Goal: Transaction & Acquisition: Purchase product/service

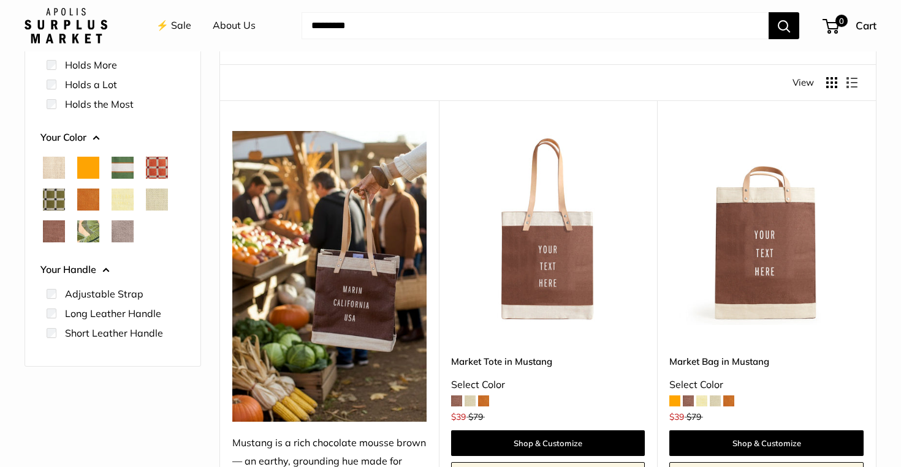
scroll to position [134, 0]
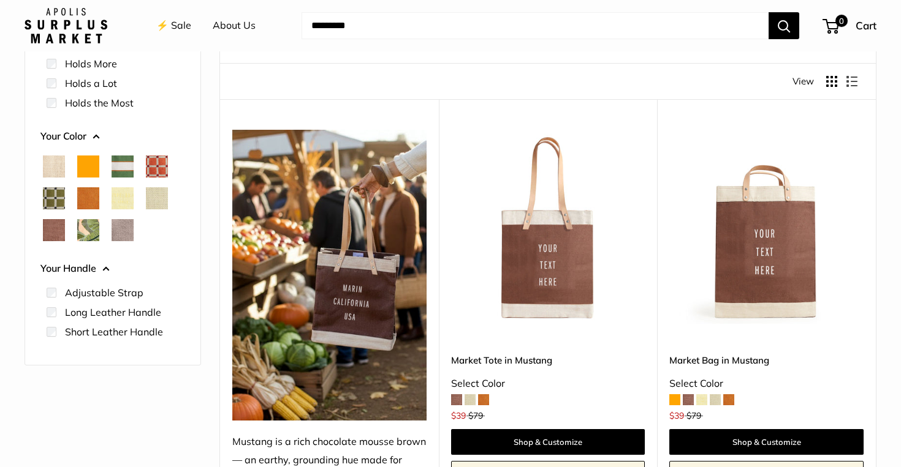
click at [53, 201] on span "Chenille Window Sage" at bounding box center [54, 198] width 22 height 22
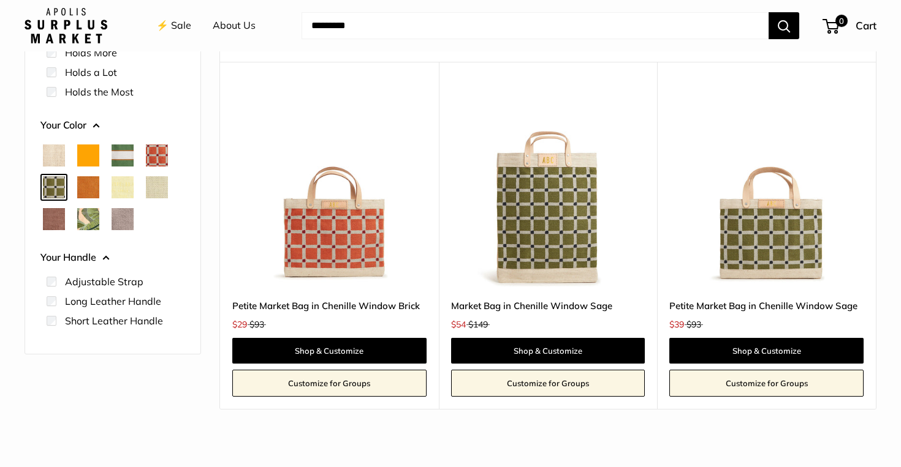
scroll to position [172, 0]
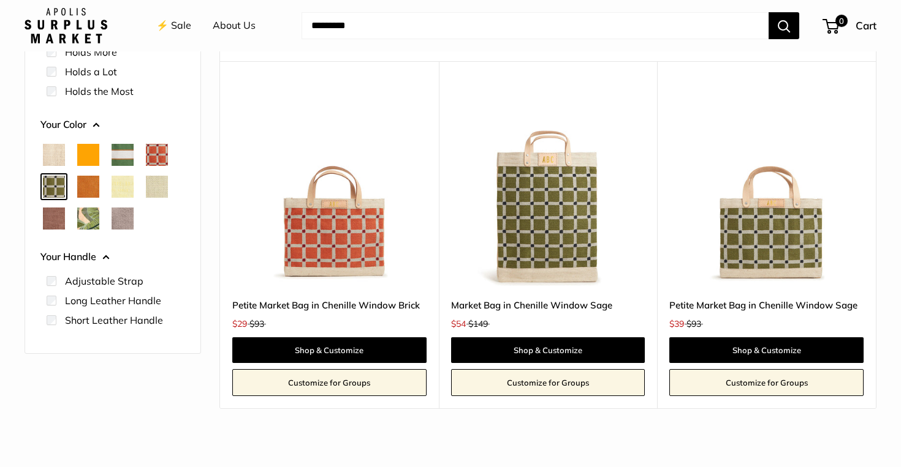
click at [87, 222] on span "Palm Leaf" at bounding box center [88, 219] width 22 height 22
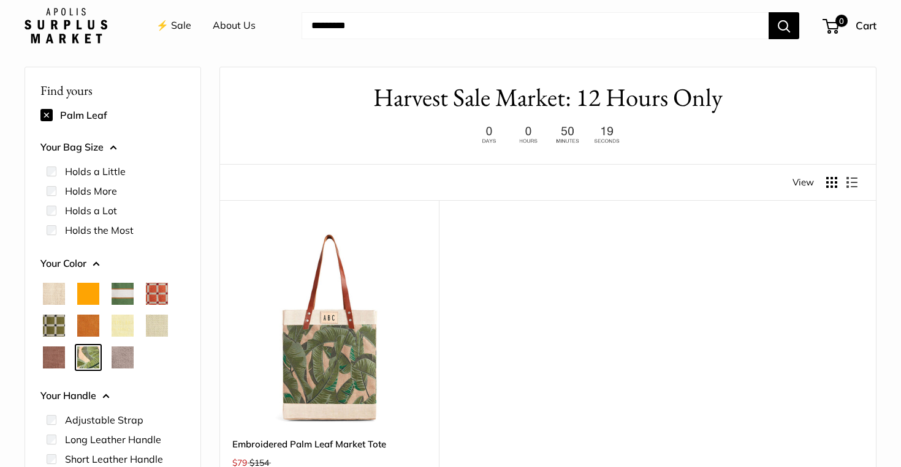
scroll to position [109, 0]
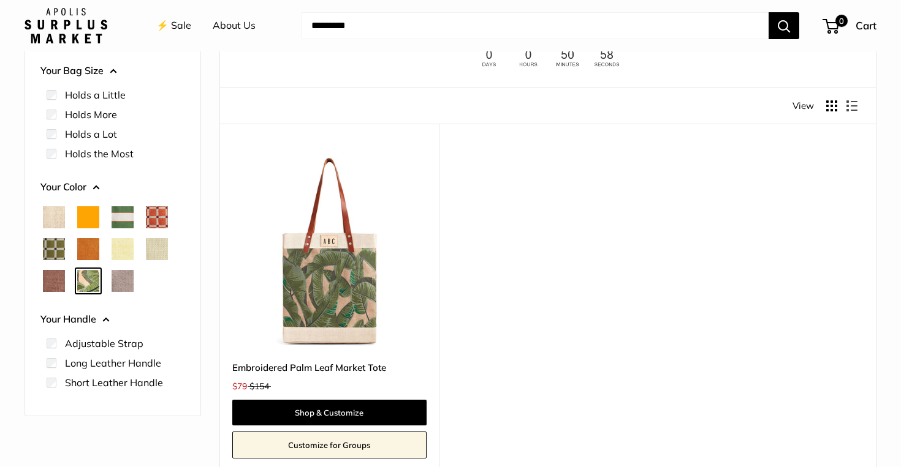
click at [129, 216] on span "Court Green" at bounding box center [123, 217] width 22 height 22
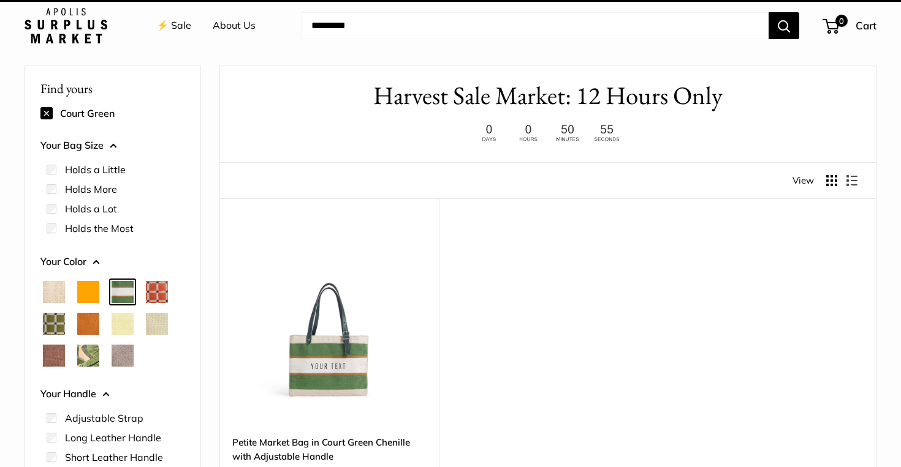
scroll to position [32, 0]
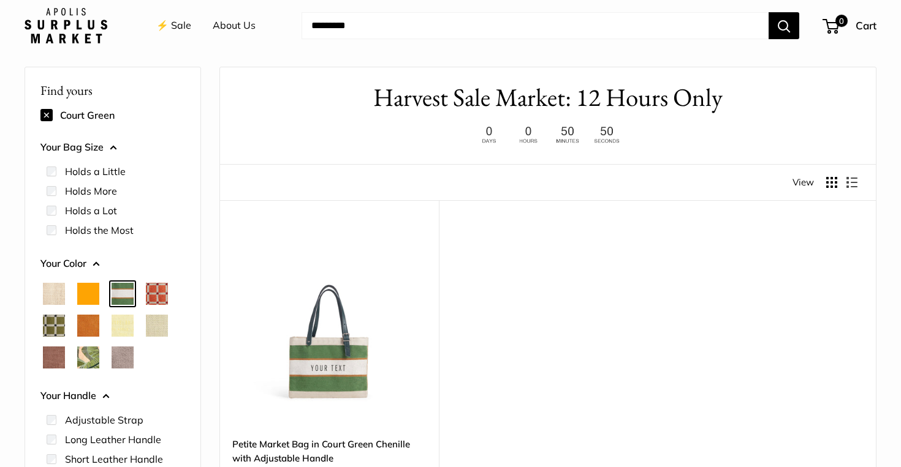
click at [159, 294] on span "Chenille Window Brick" at bounding box center [157, 294] width 22 height 22
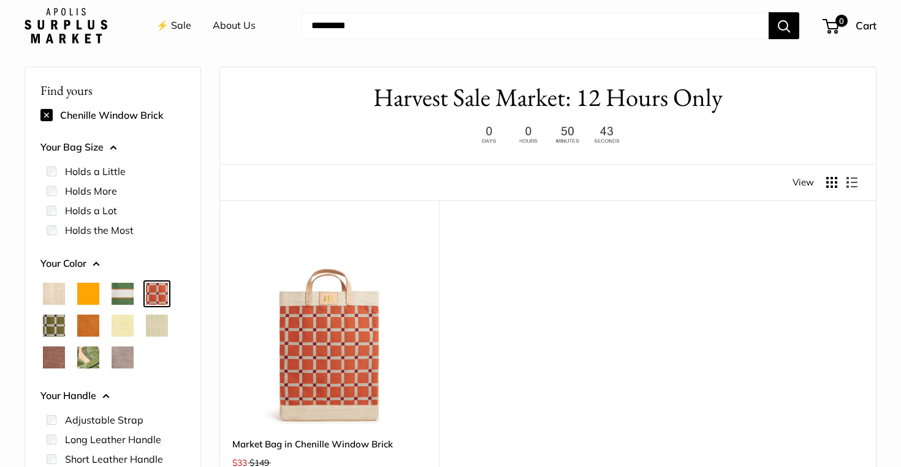
click at [156, 332] on span "Mint Sorbet" at bounding box center [157, 326] width 22 height 22
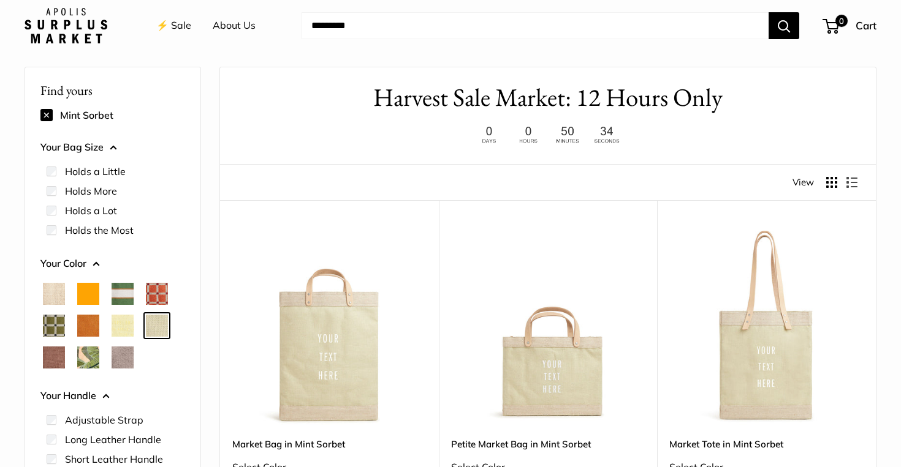
click at [118, 331] on span "Daisy" at bounding box center [123, 326] width 22 height 22
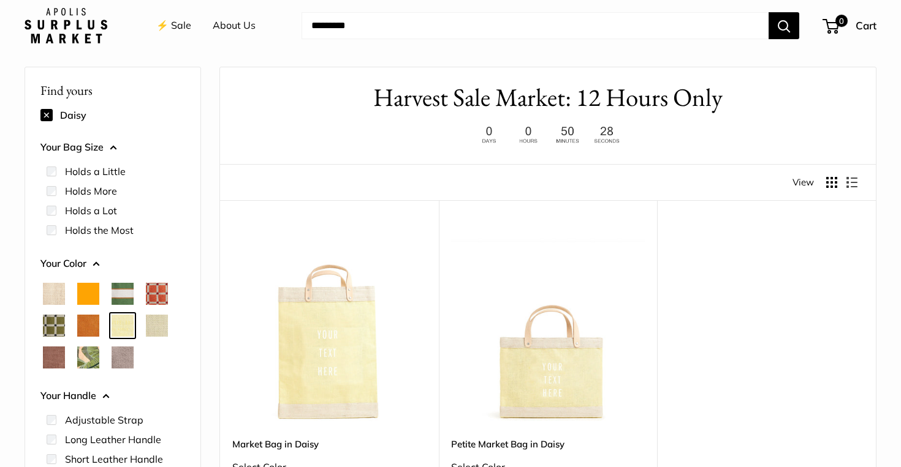
click at [124, 356] on span "Taupe" at bounding box center [123, 358] width 22 height 22
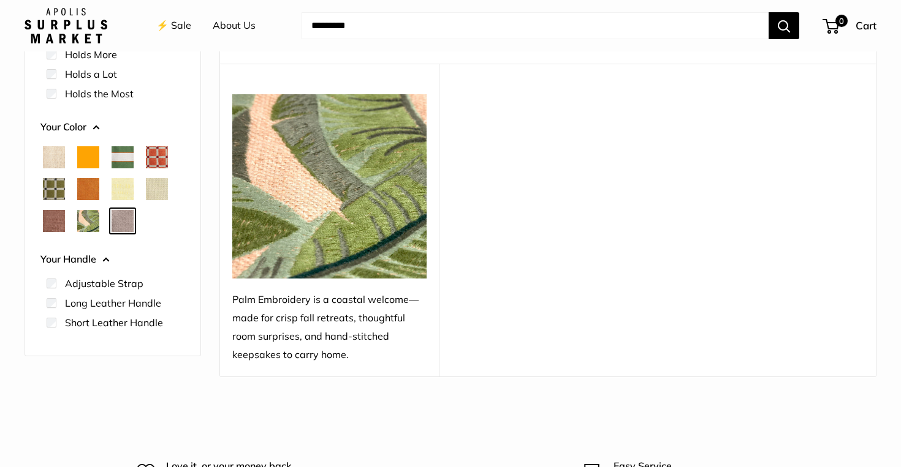
scroll to position [167, 0]
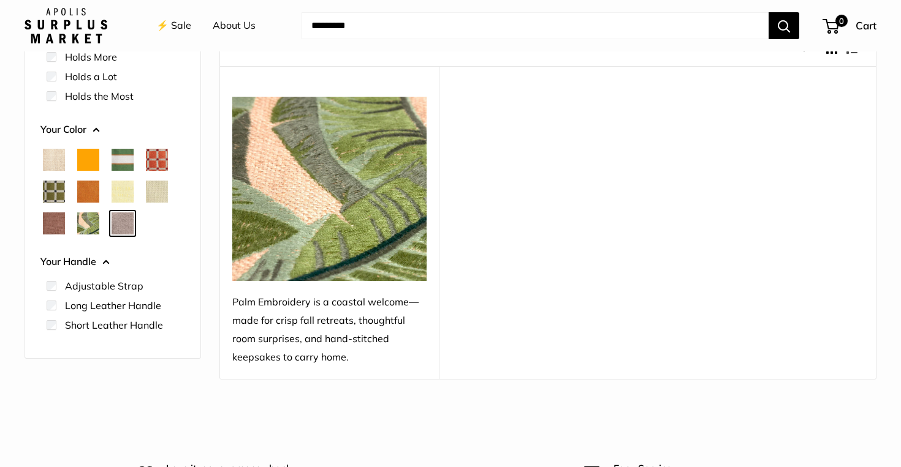
click at [91, 223] on span "Palm Leaf" at bounding box center [88, 224] width 22 height 22
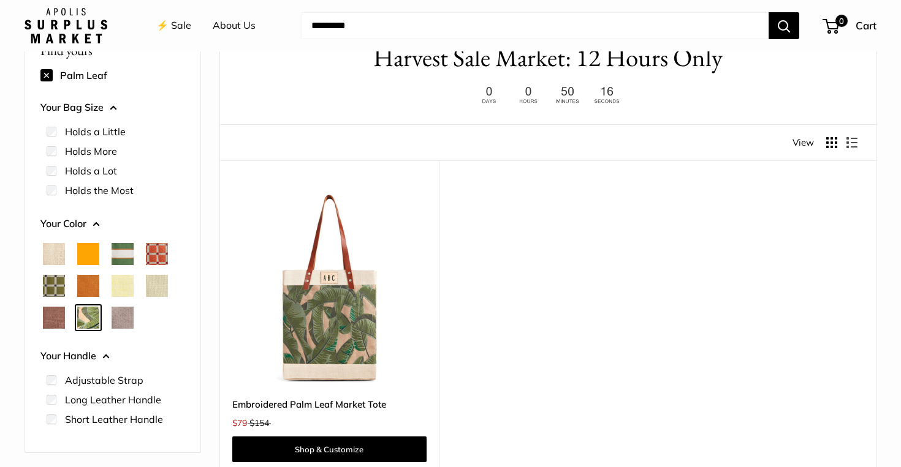
scroll to position [32, 0]
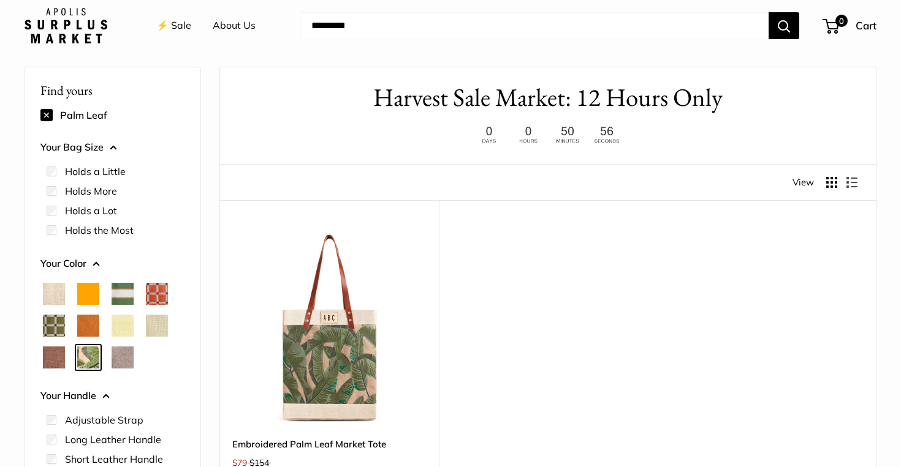
click at [47, 357] on span "Mustang" at bounding box center [54, 358] width 22 height 22
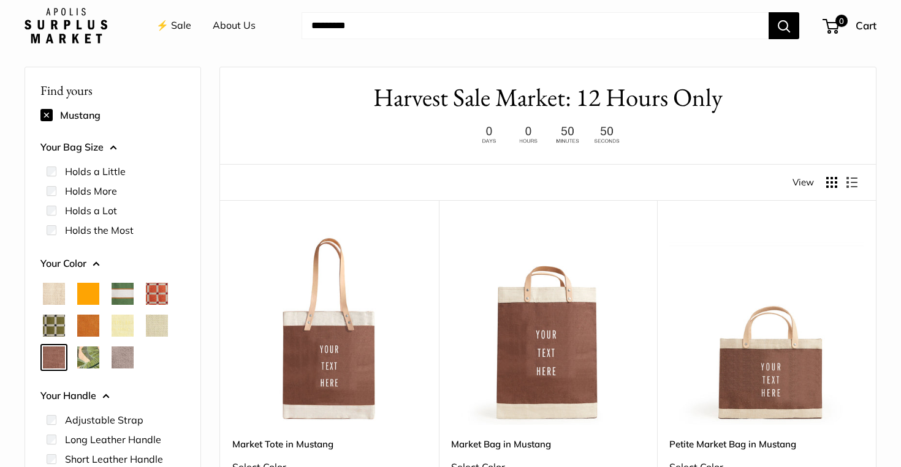
click at [51, 331] on span "Chenille Window Sage" at bounding box center [54, 326] width 22 height 22
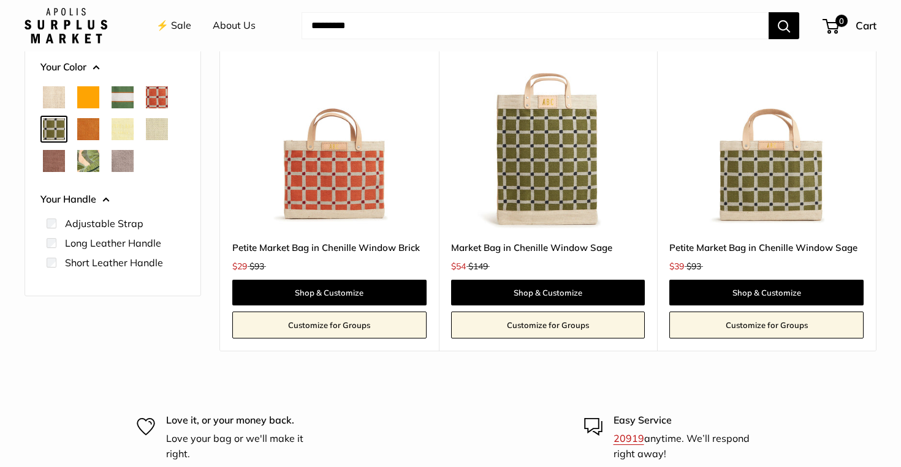
scroll to position [229, 0]
click at [741, 250] on link "Petite Market Bag in Chenille Window Sage" at bounding box center [766, 248] width 194 height 14
click at [0, 0] on img at bounding box center [0, 0] width 0 height 0
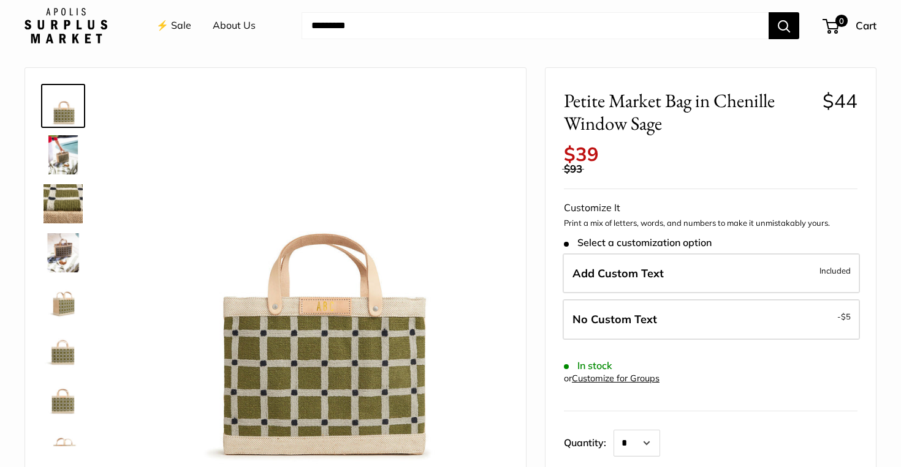
scroll to position [62, 0]
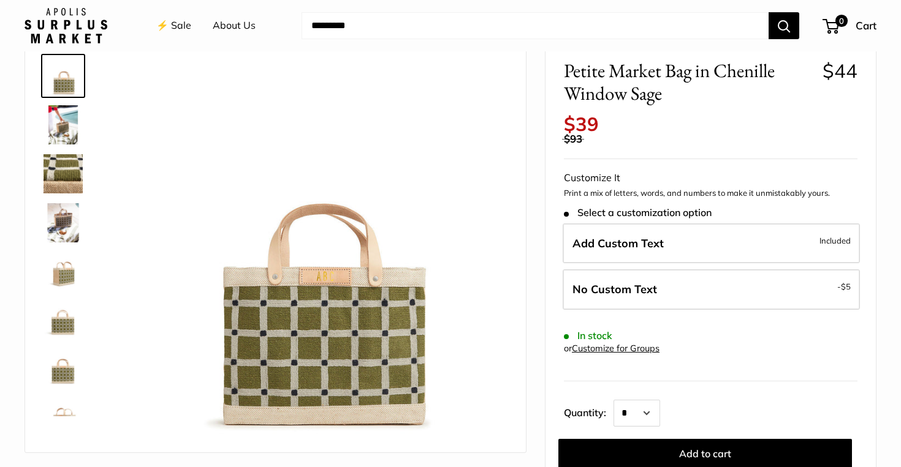
click at [62, 276] on img at bounding box center [62, 271] width 39 height 39
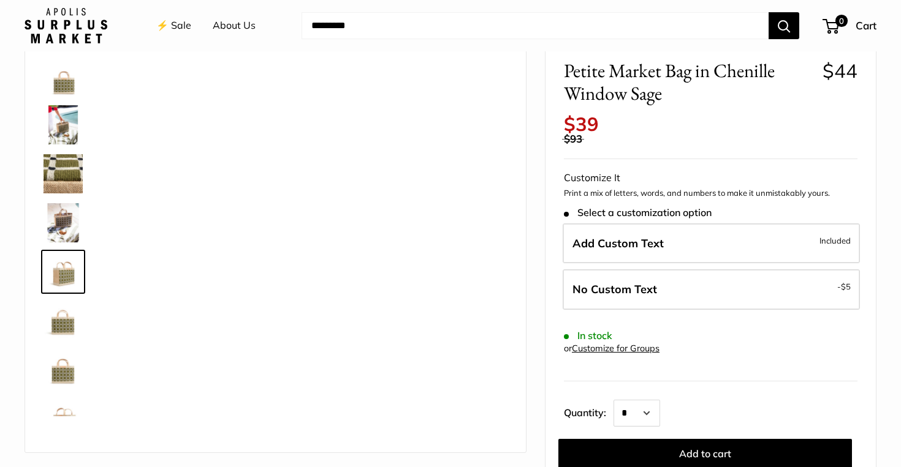
scroll to position [38, 0]
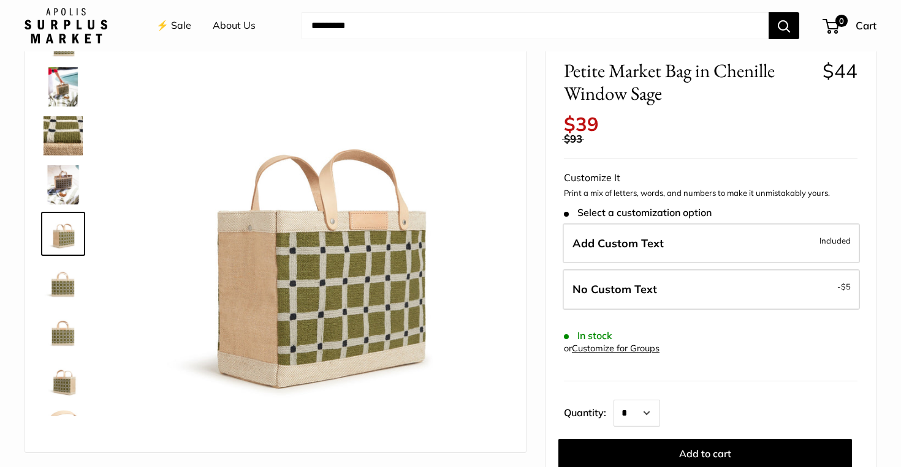
click at [63, 295] on img at bounding box center [62, 282] width 39 height 39
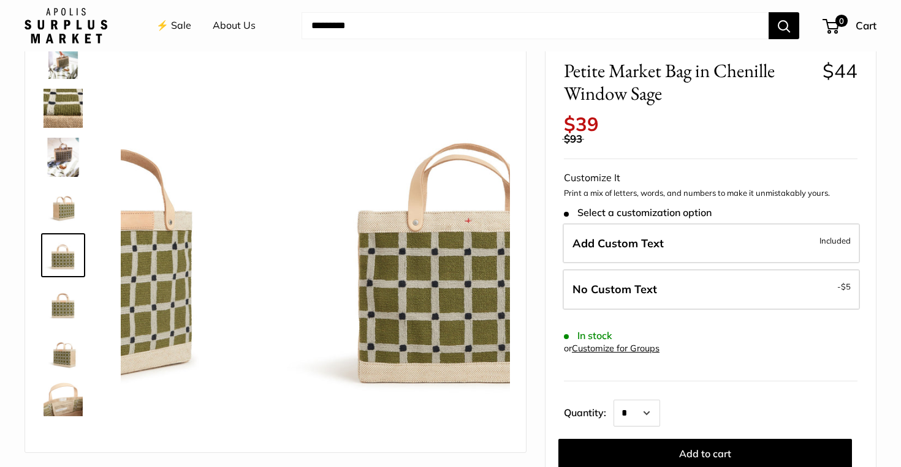
scroll to position [78, 0]
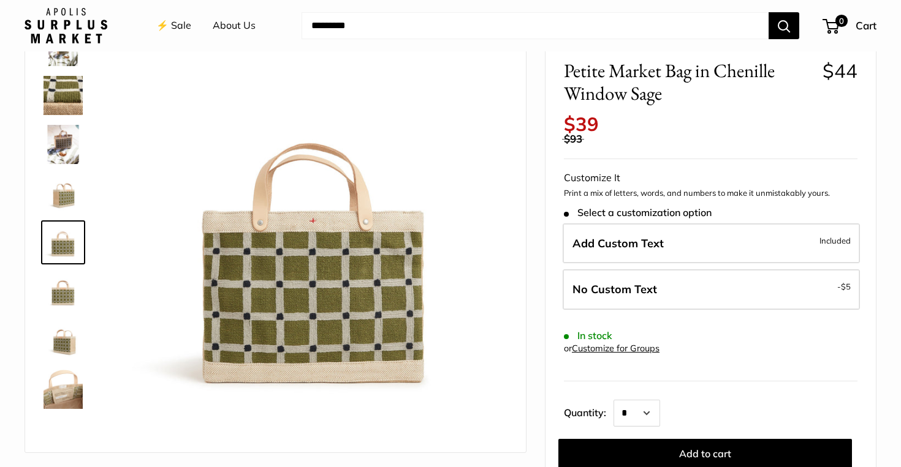
click at [63, 387] on img at bounding box center [62, 389] width 39 height 39
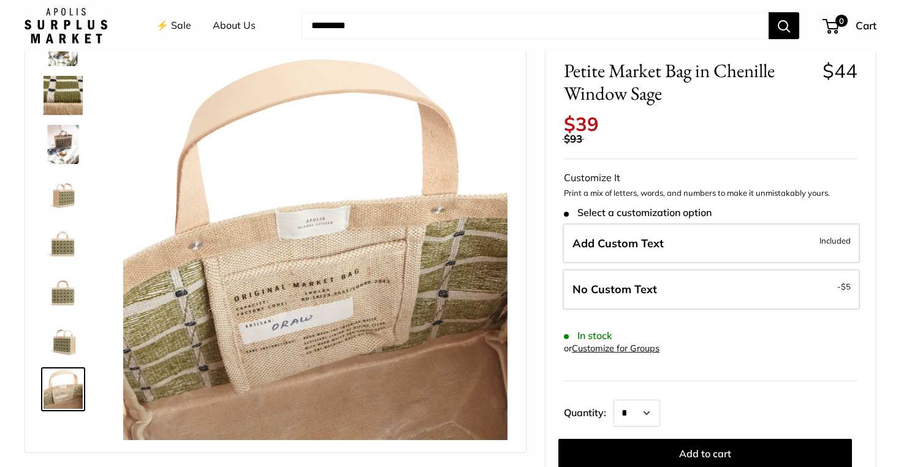
click at [59, 350] on img at bounding box center [62, 340] width 39 height 39
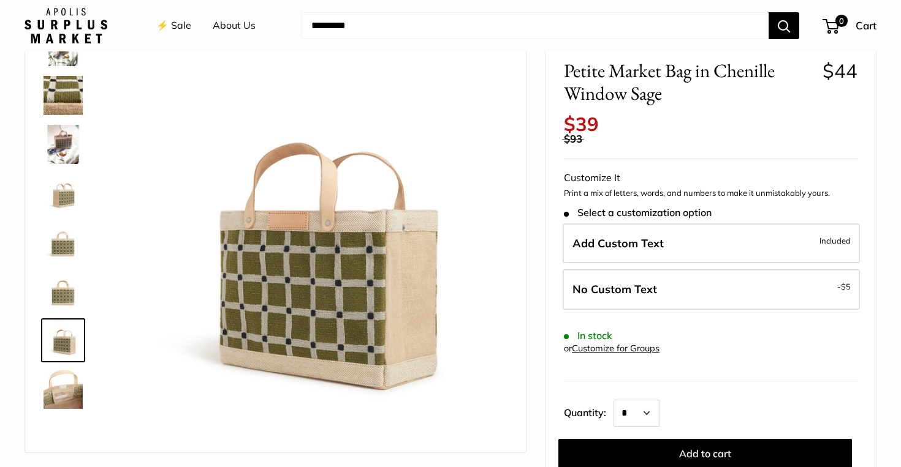
click at [64, 298] on img at bounding box center [62, 291] width 39 height 39
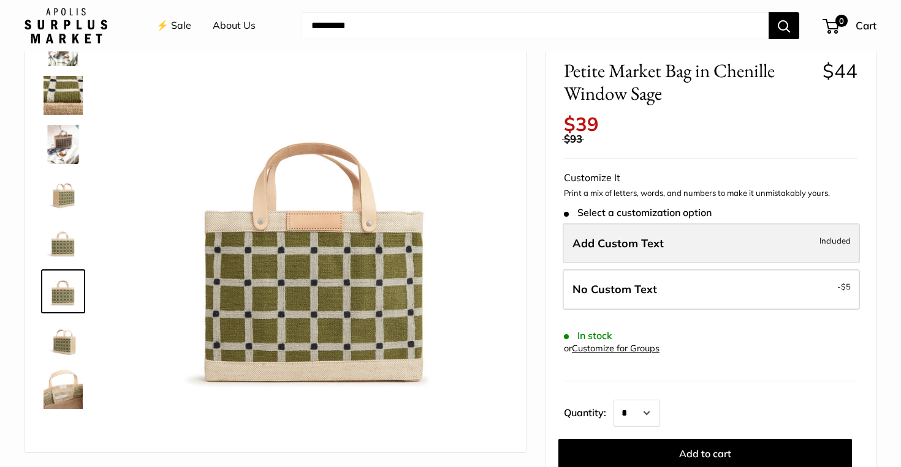
click at [629, 248] on span "Add Custom Text" at bounding box center [617, 243] width 91 height 14
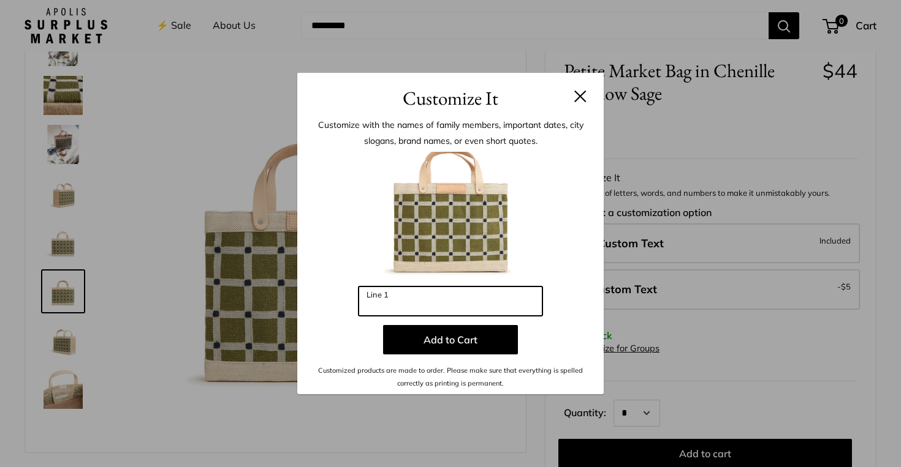
click at [452, 297] on input "Line 1" at bounding box center [450, 301] width 184 height 29
type input "*"
click at [570, 91] on h3 "Customize It" at bounding box center [451, 98] width 270 height 29
click at [581, 100] on button at bounding box center [580, 96] width 12 height 12
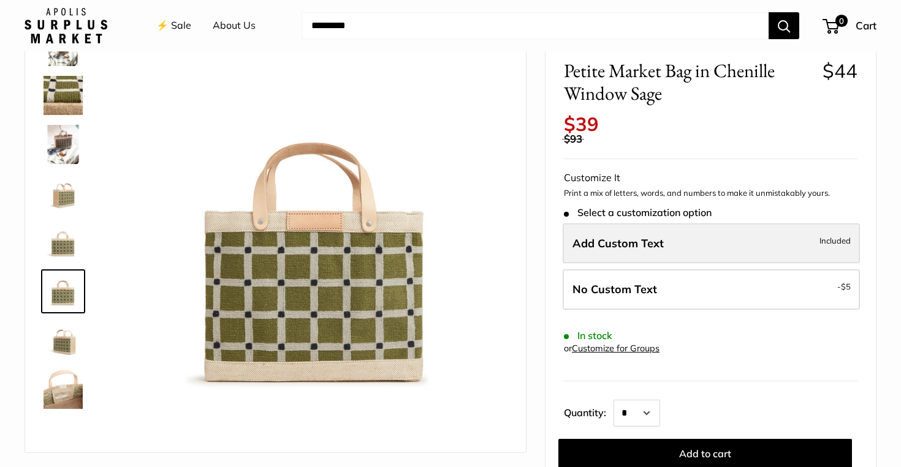
scroll to position [65, 0]
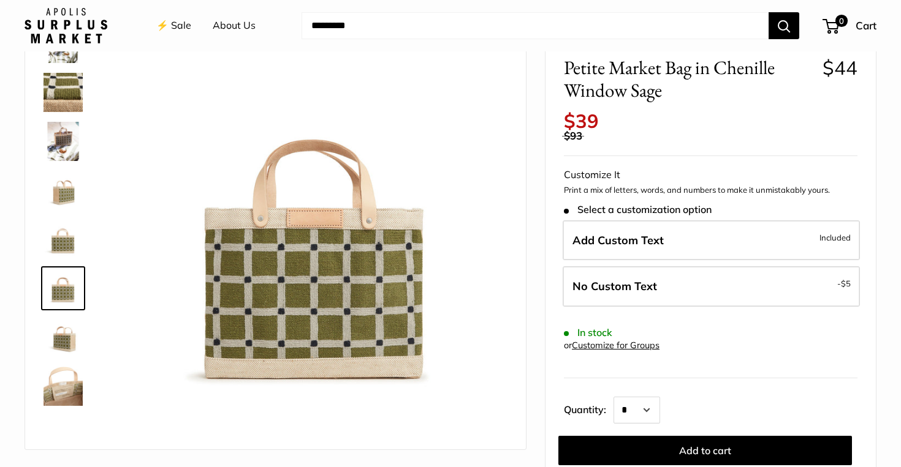
click at [781, 138] on td at bounding box center [728, 126] width 259 height 29
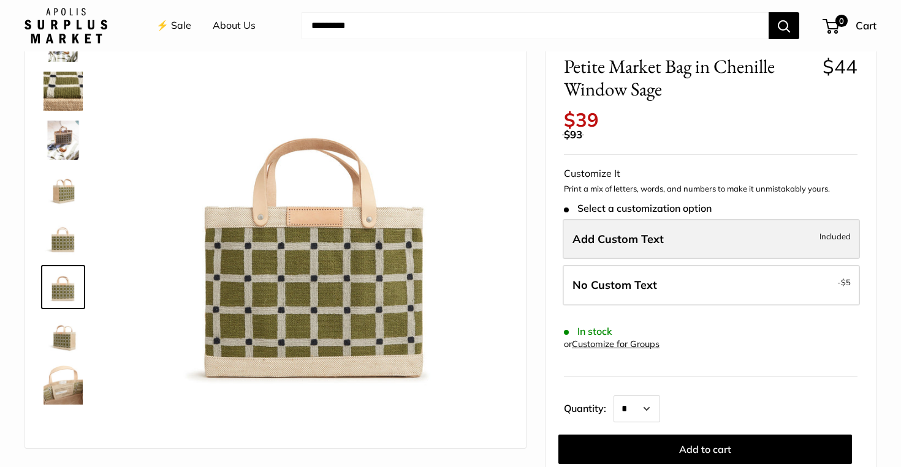
click at [708, 233] on label "Add Custom Text Included" at bounding box center [710, 239] width 297 height 40
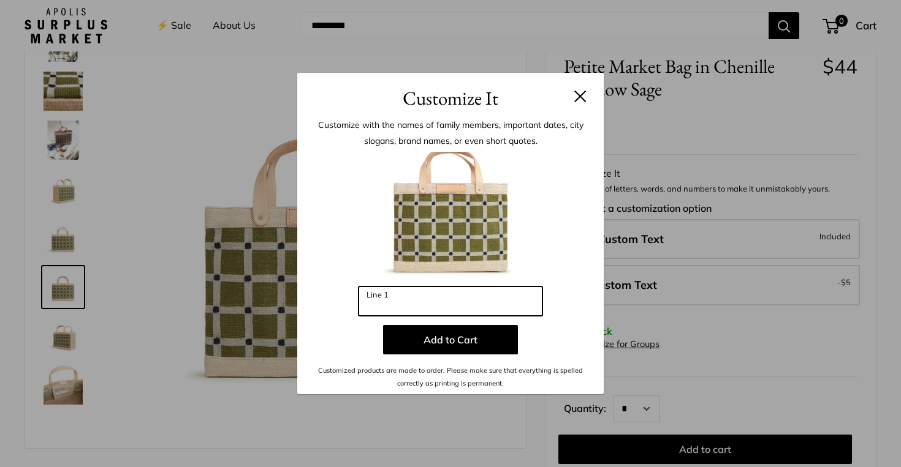
click at [450, 300] on input "Line 1" at bounding box center [450, 301] width 184 height 29
type input "*"
click at [579, 96] on button at bounding box center [580, 96] width 12 height 12
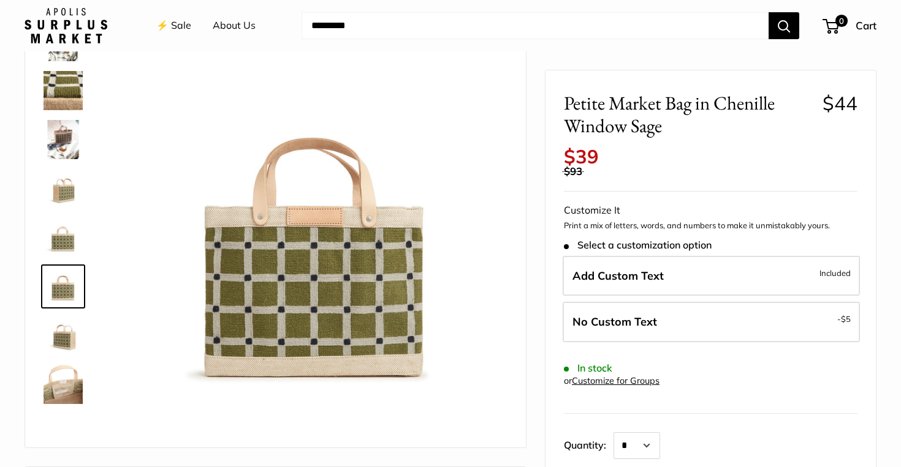
scroll to position [0, 0]
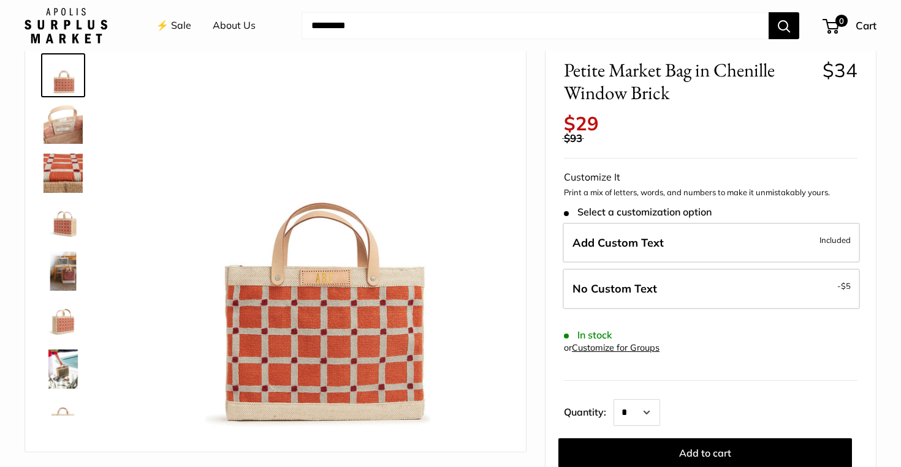
scroll to position [66, 0]
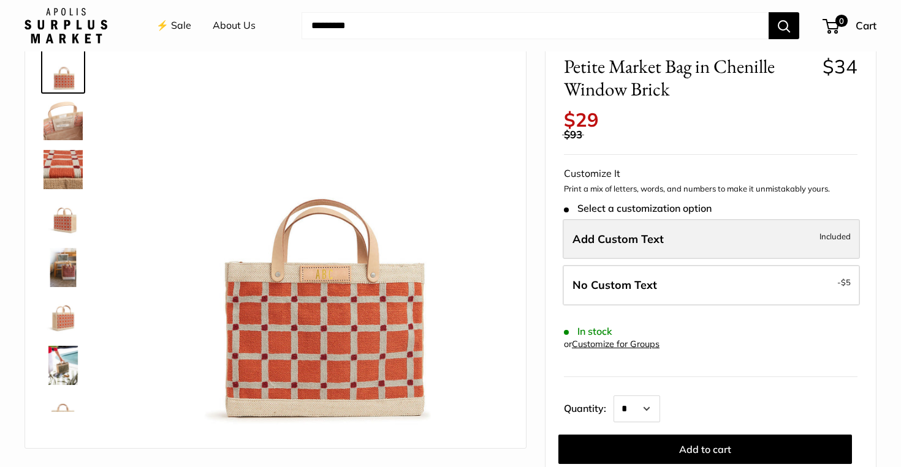
click at [637, 243] on span "Add Custom Text" at bounding box center [617, 239] width 91 height 14
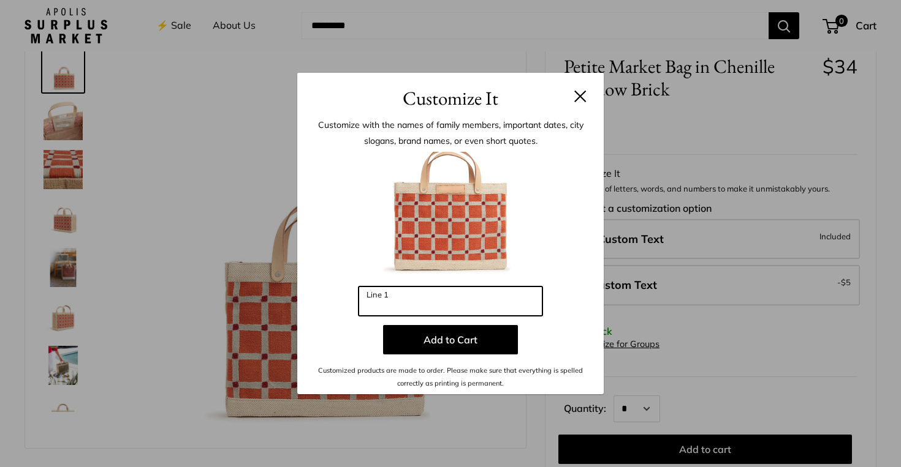
click at [416, 315] on input "Line 1" at bounding box center [450, 301] width 184 height 29
type input "**"
click at [578, 101] on button at bounding box center [580, 96] width 12 height 12
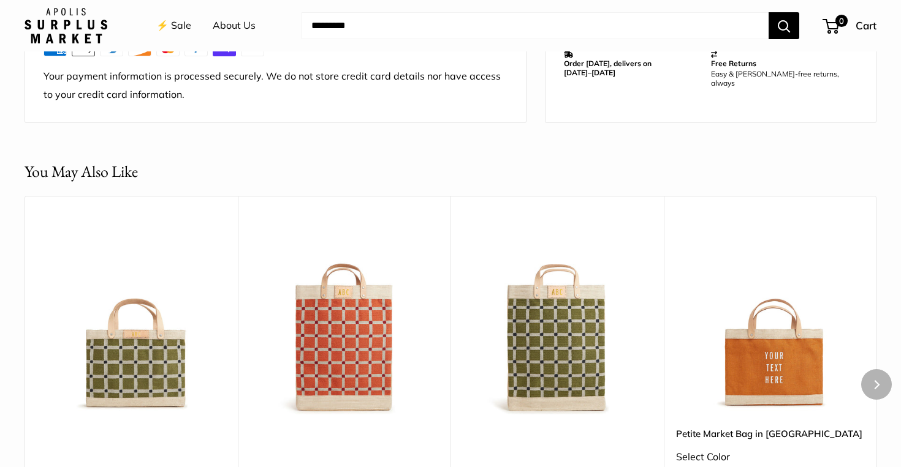
scroll to position [1011, 0]
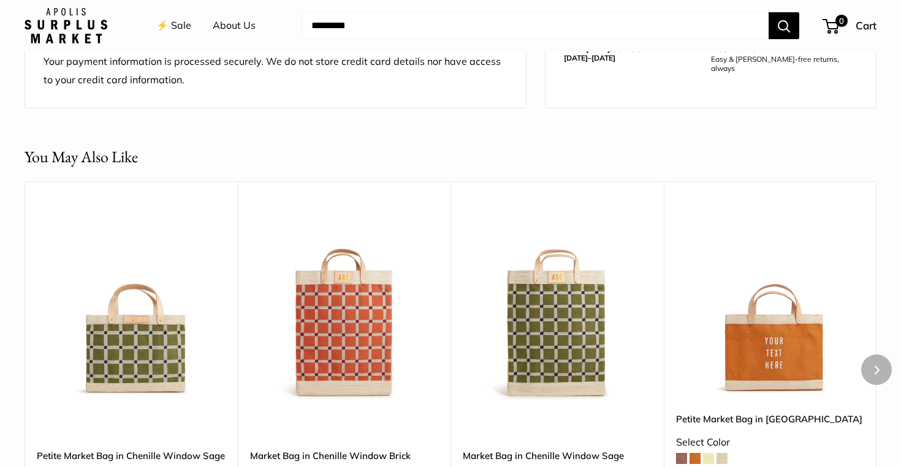
click at [0, 0] on img at bounding box center [0, 0] width 0 height 0
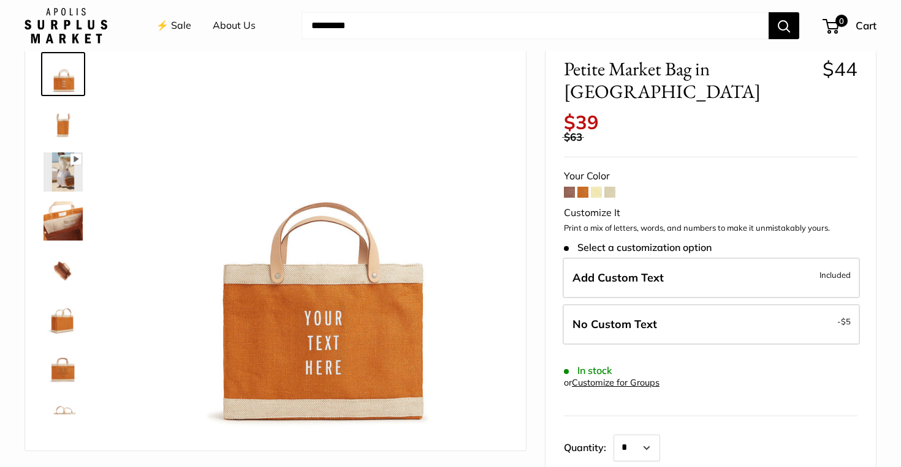
scroll to position [69, 0]
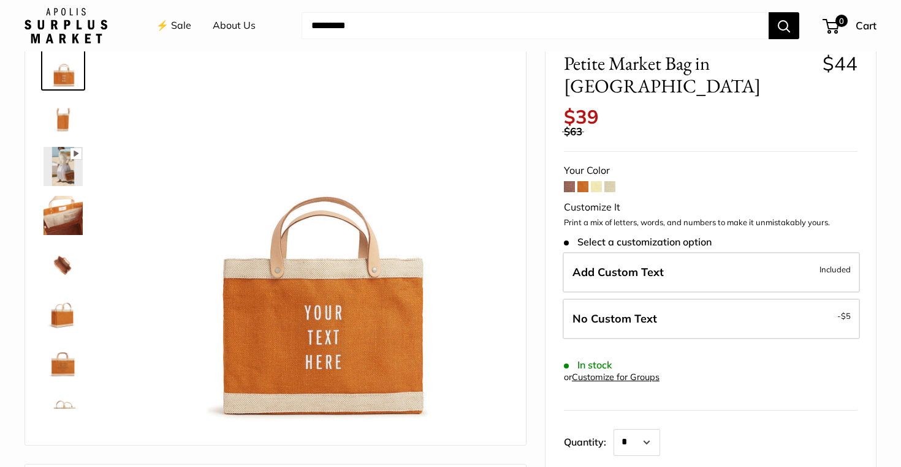
click at [67, 213] on img at bounding box center [62, 215] width 39 height 39
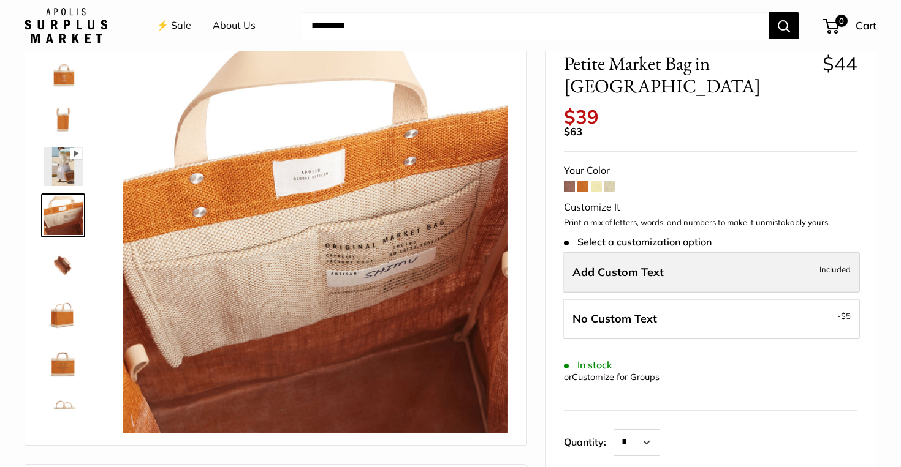
click at [645, 265] on span "Add Custom Text" at bounding box center [617, 272] width 91 height 14
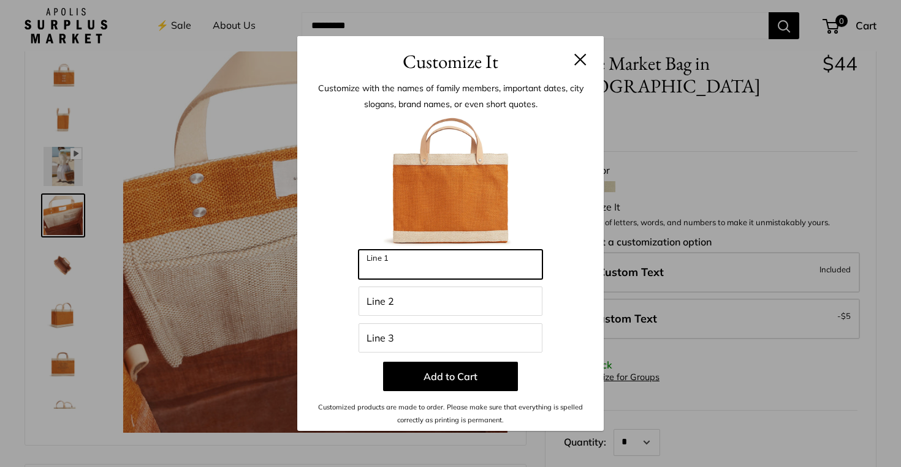
click at [431, 271] on input "Line 1" at bounding box center [450, 264] width 184 height 29
type input "**"
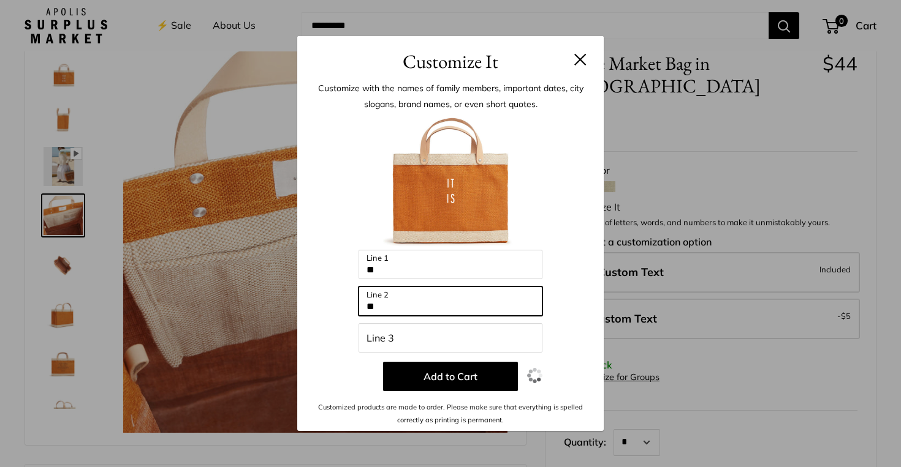
type input "**"
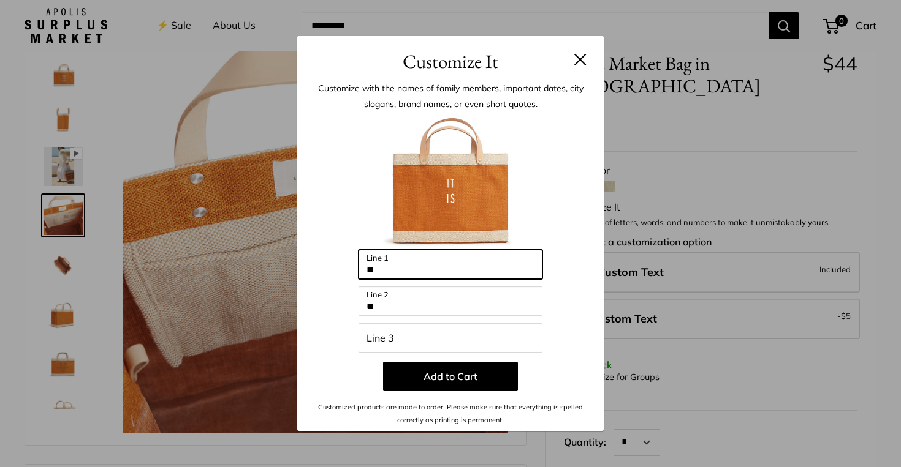
click at [390, 270] on input "**" at bounding box center [450, 264] width 184 height 29
type input "*****"
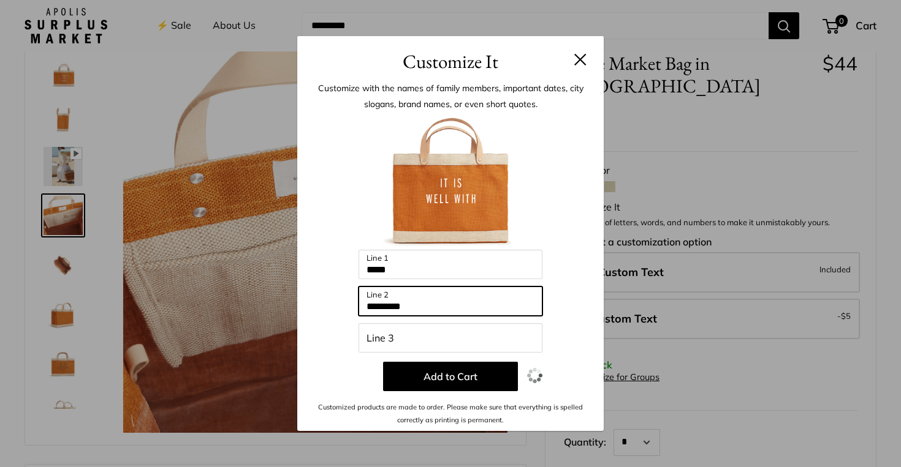
type input "*********"
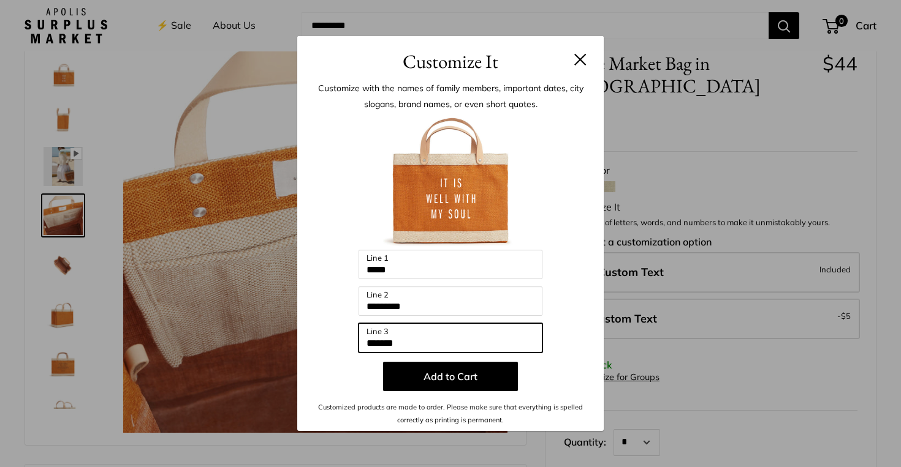
type input "*******"
click at [575, 63] on button at bounding box center [580, 59] width 12 height 12
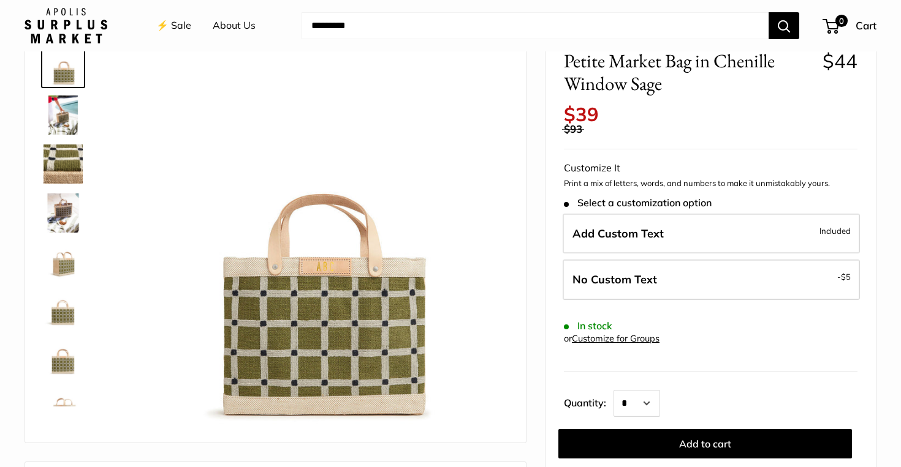
scroll to position [74, 0]
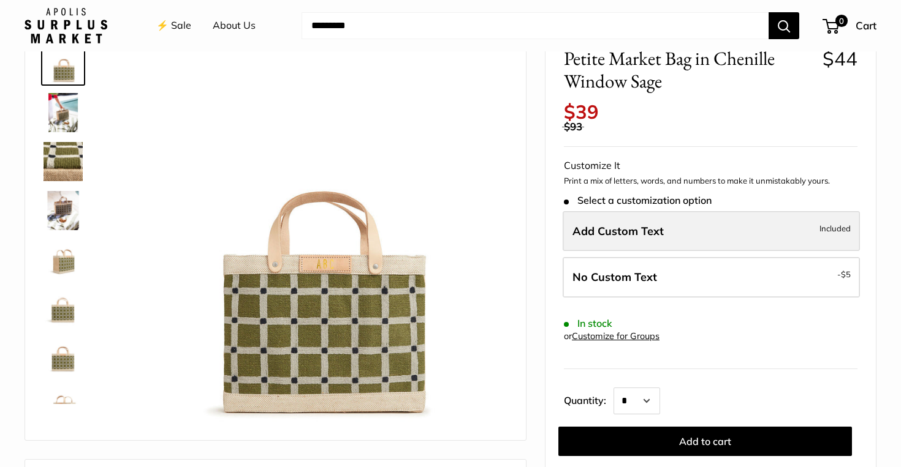
click at [681, 233] on label "Add Custom Text Included" at bounding box center [710, 231] width 297 height 40
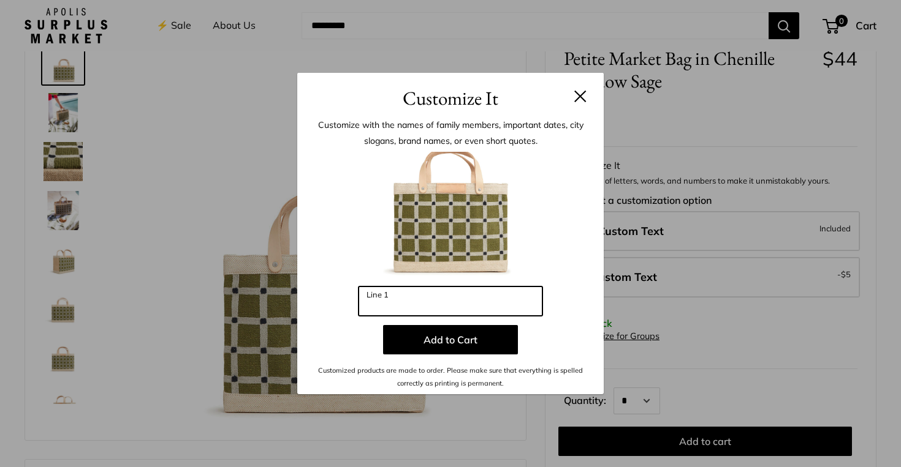
click at [496, 310] on input "Line 1" at bounding box center [450, 301] width 184 height 29
type input "*"
click at [578, 91] on button at bounding box center [580, 96] width 12 height 12
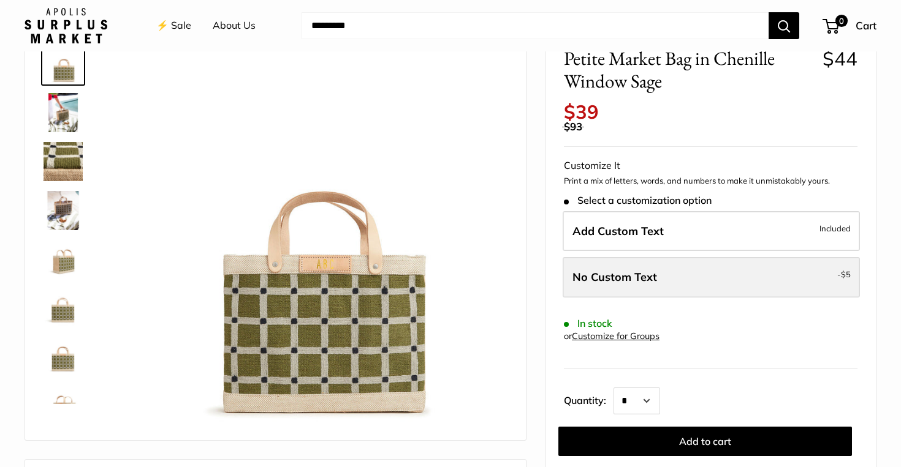
click at [754, 278] on label "No Custom Text - $5" at bounding box center [710, 277] width 297 height 40
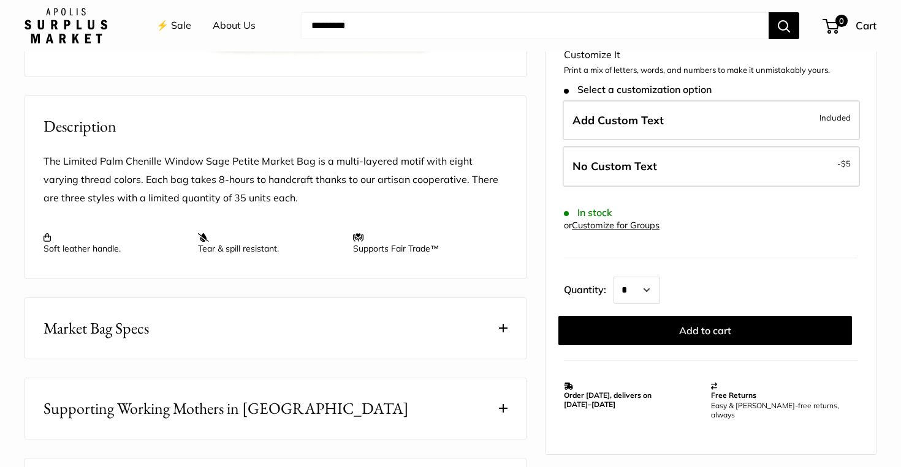
scroll to position [437, 0]
click at [507, 330] on button "Market Bag Specs" at bounding box center [275, 329] width 501 height 61
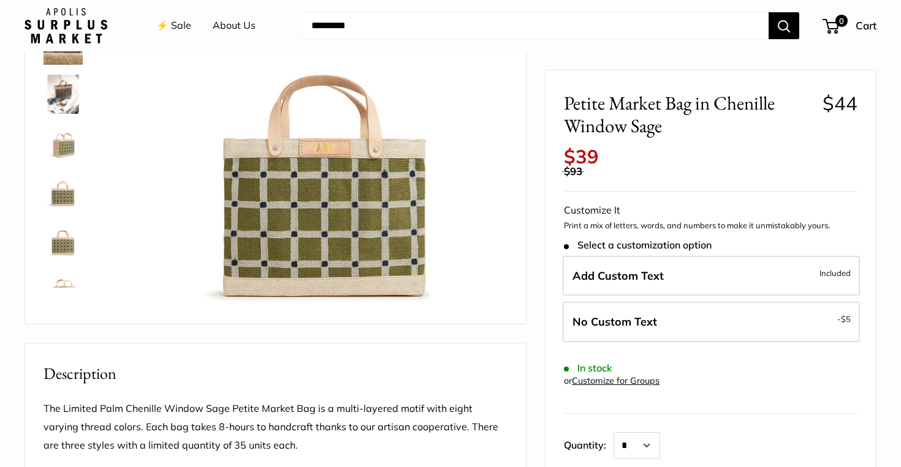
scroll to position [187, 0]
